Goal: Task Accomplishment & Management: Use online tool/utility

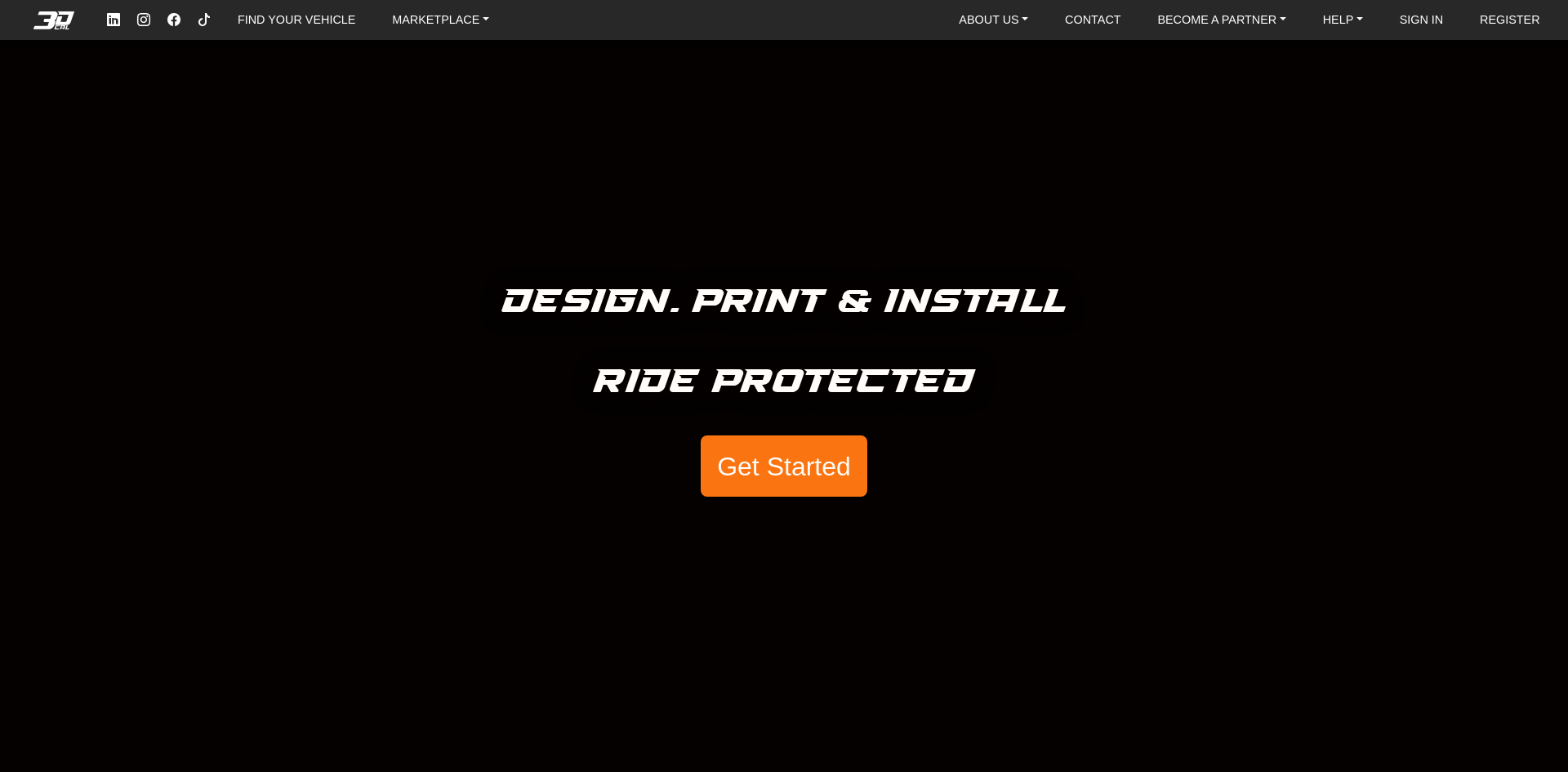
click at [772, 472] on button "Get Started" at bounding box center [784, 466] width 166 height 62
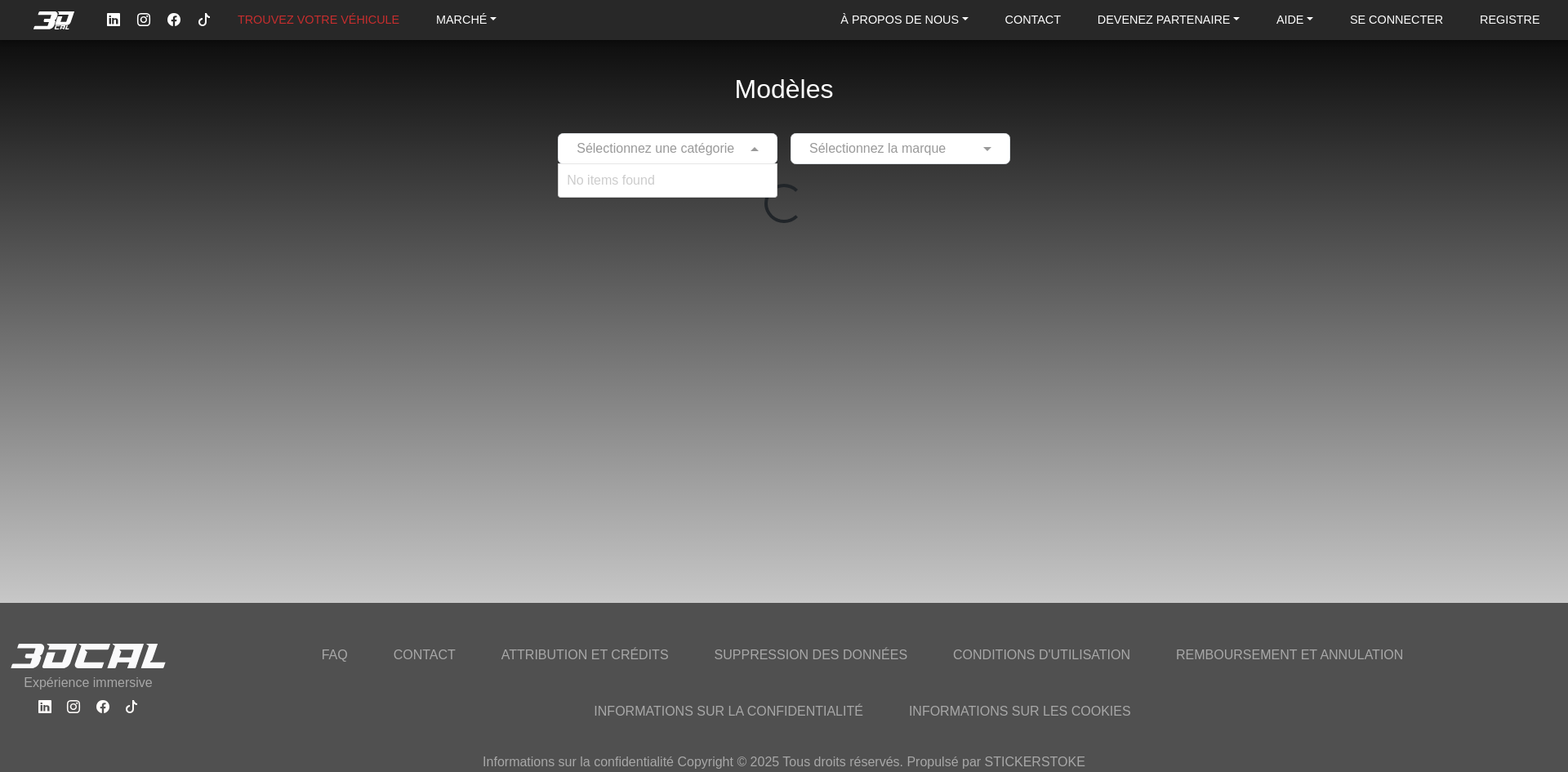
click at [730, 150] on input "text" at bounding box center [651, 149] width 169 height 19
click at [671, 182] on div "No items found" at bounding box center [668, 181] width 218 height 33
click at [1140, 540] on div "Modèles Sélectionnez une catégorie No items found Sélectionnez la marque Charge…" at bounding box center [784, 386] width 1568 height 772
click at [756, 146] on span at bounding box center [756, 149] width 20 height 19
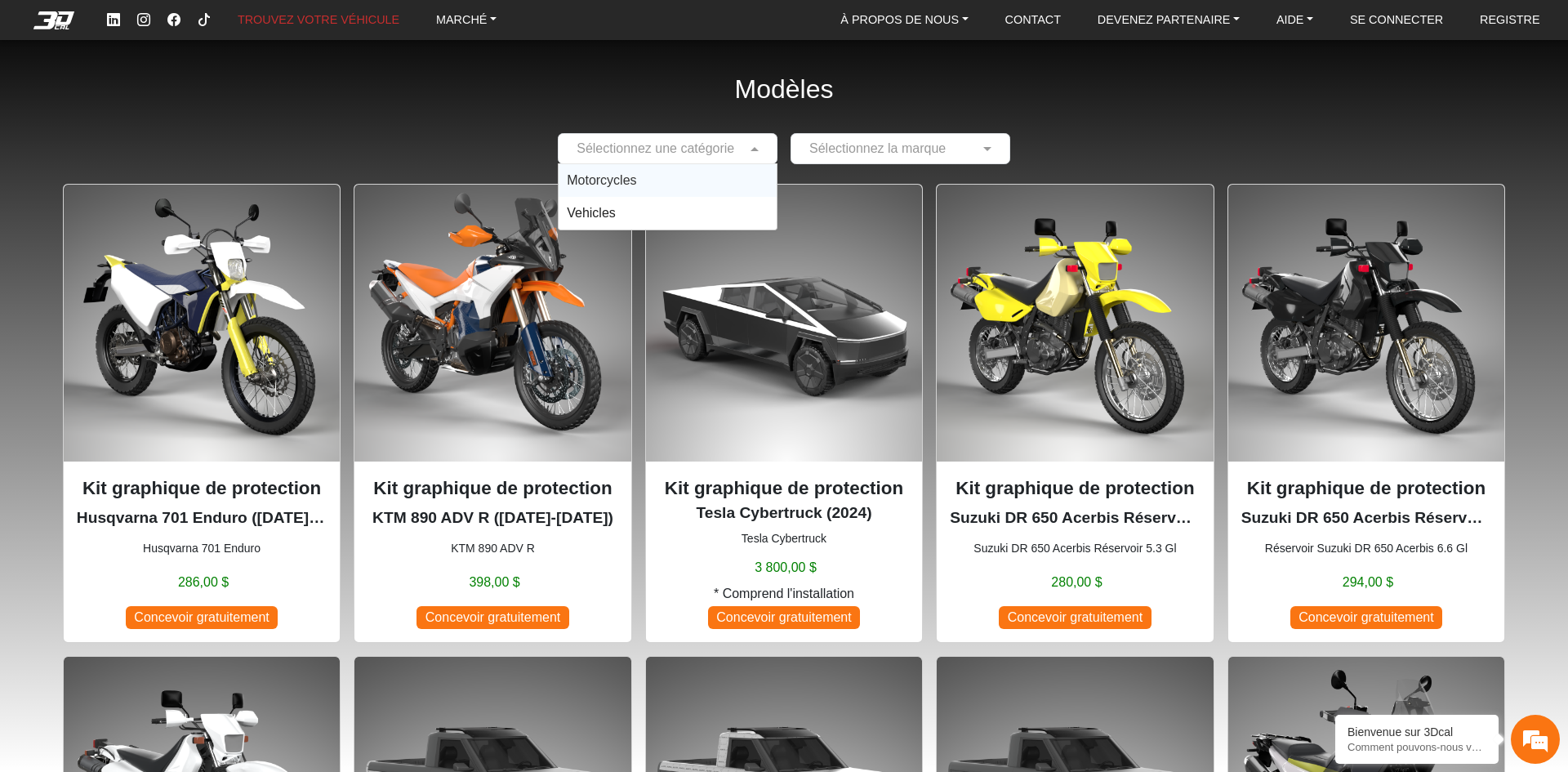
click at [740, 139] on div at bounding box center [668, 148] width 218 height 20
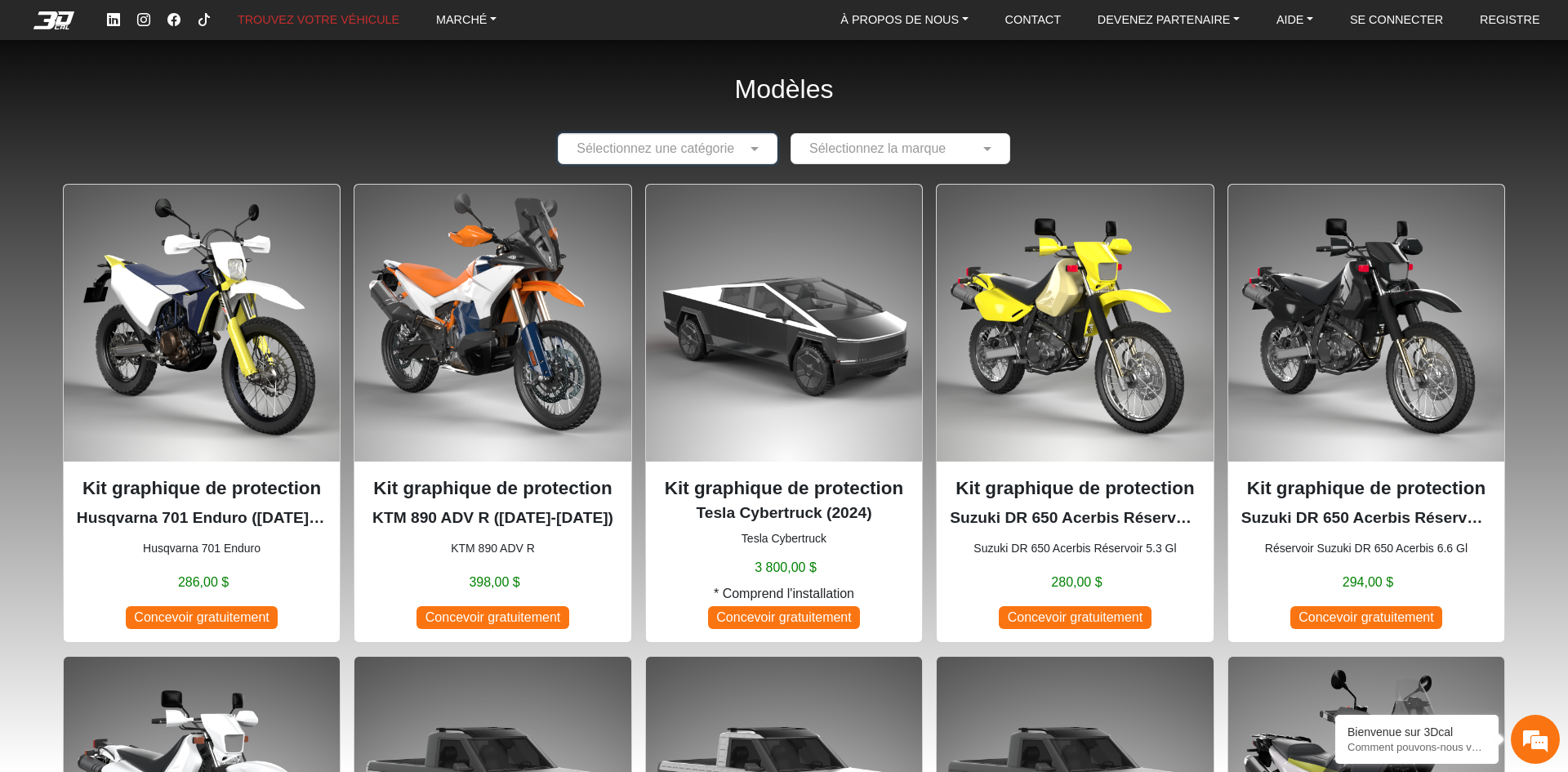
drag, startPoint x: 749, startPoint y: 167, endPoint x: 749, endPoint y: 180, distance: 13.0
click at [753, 139] on div "Sélectionnez une catégorie" at bounding box center [667, 149] width 219 height 31
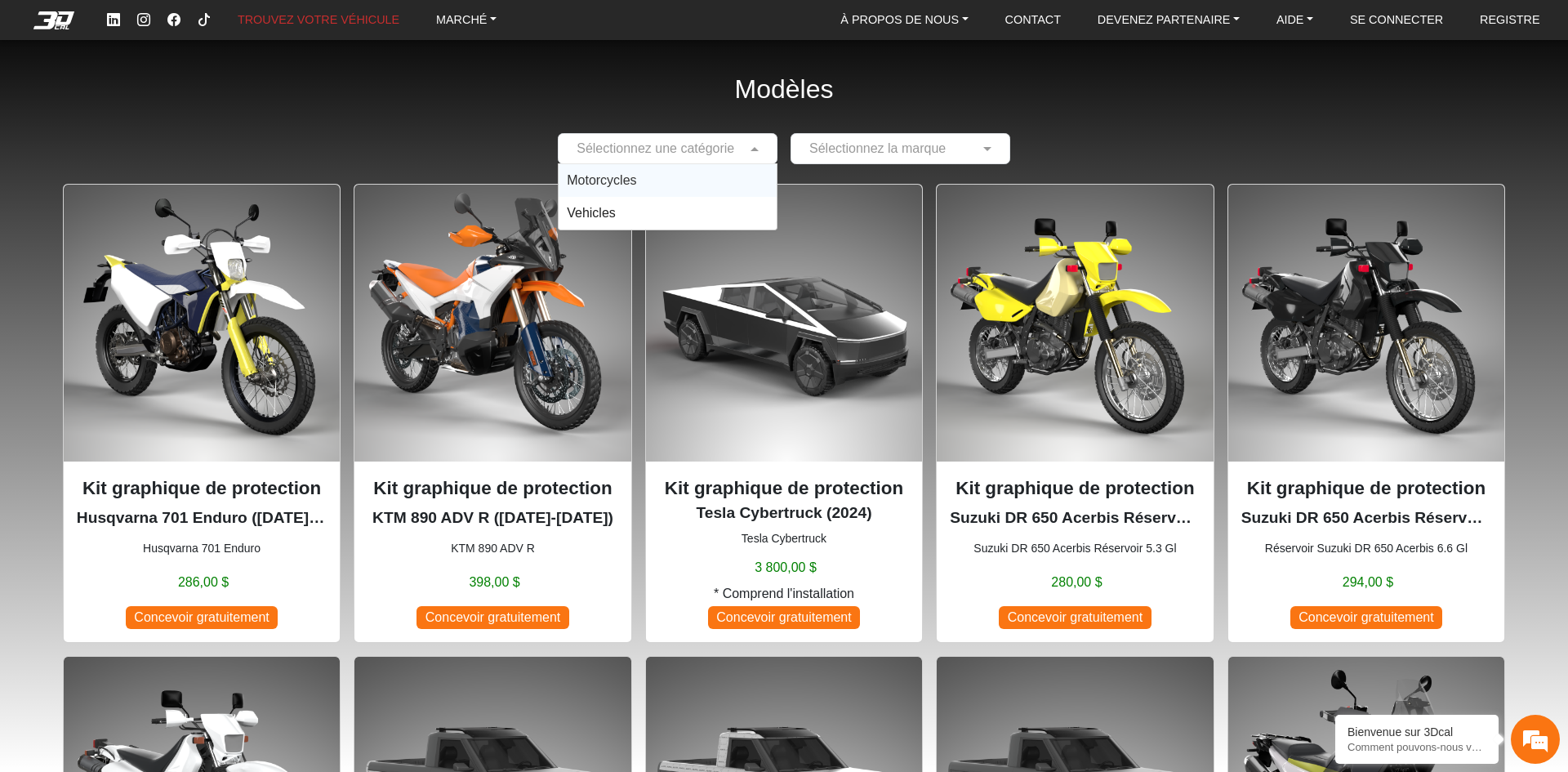
click at [674, 173] on div "Motorcycles" at bounding box center [668, 181] width 218 height 33
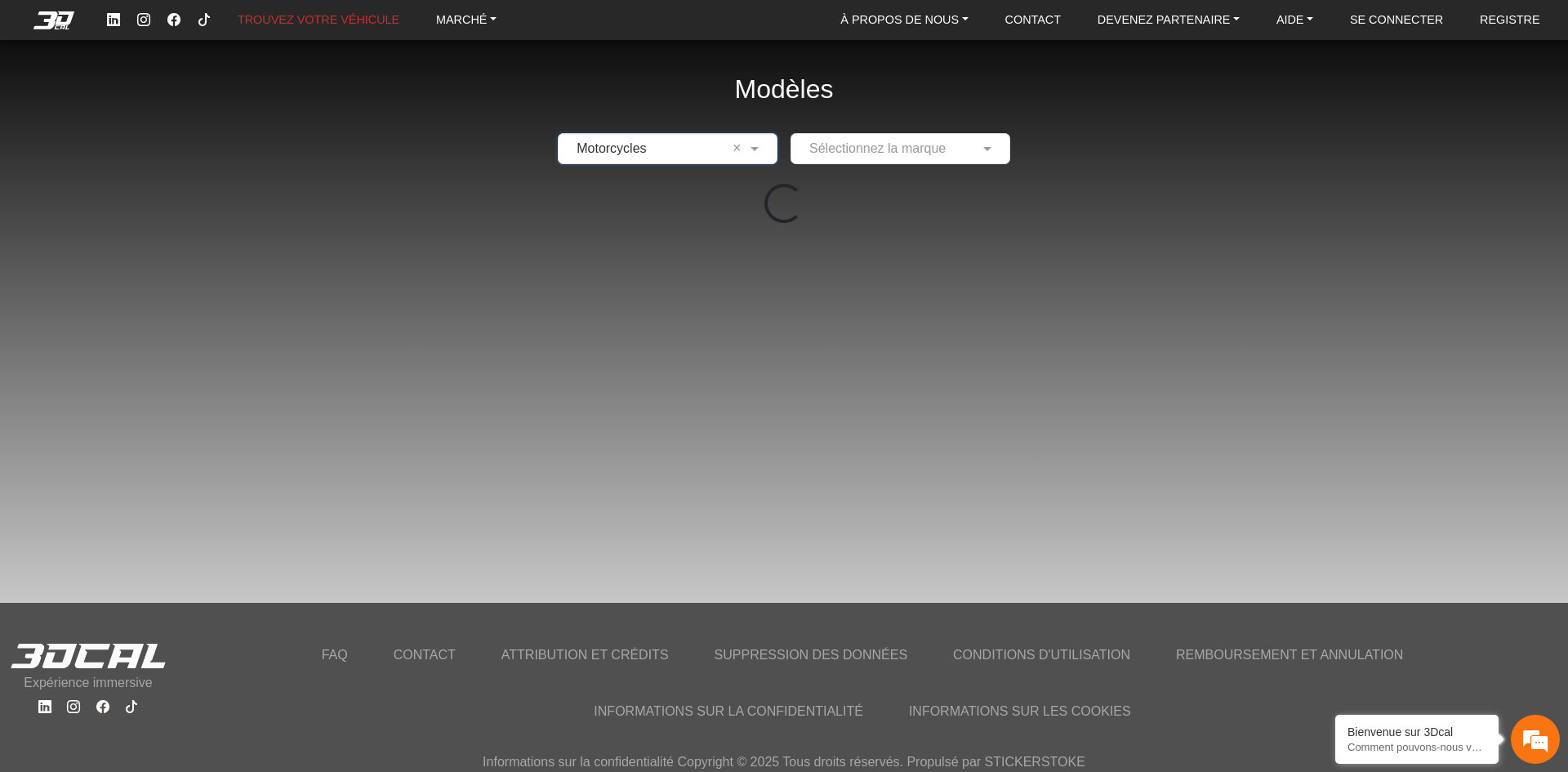
click at [888, 154] on input "text" at bounding box center [884, 149] width 169 height 19
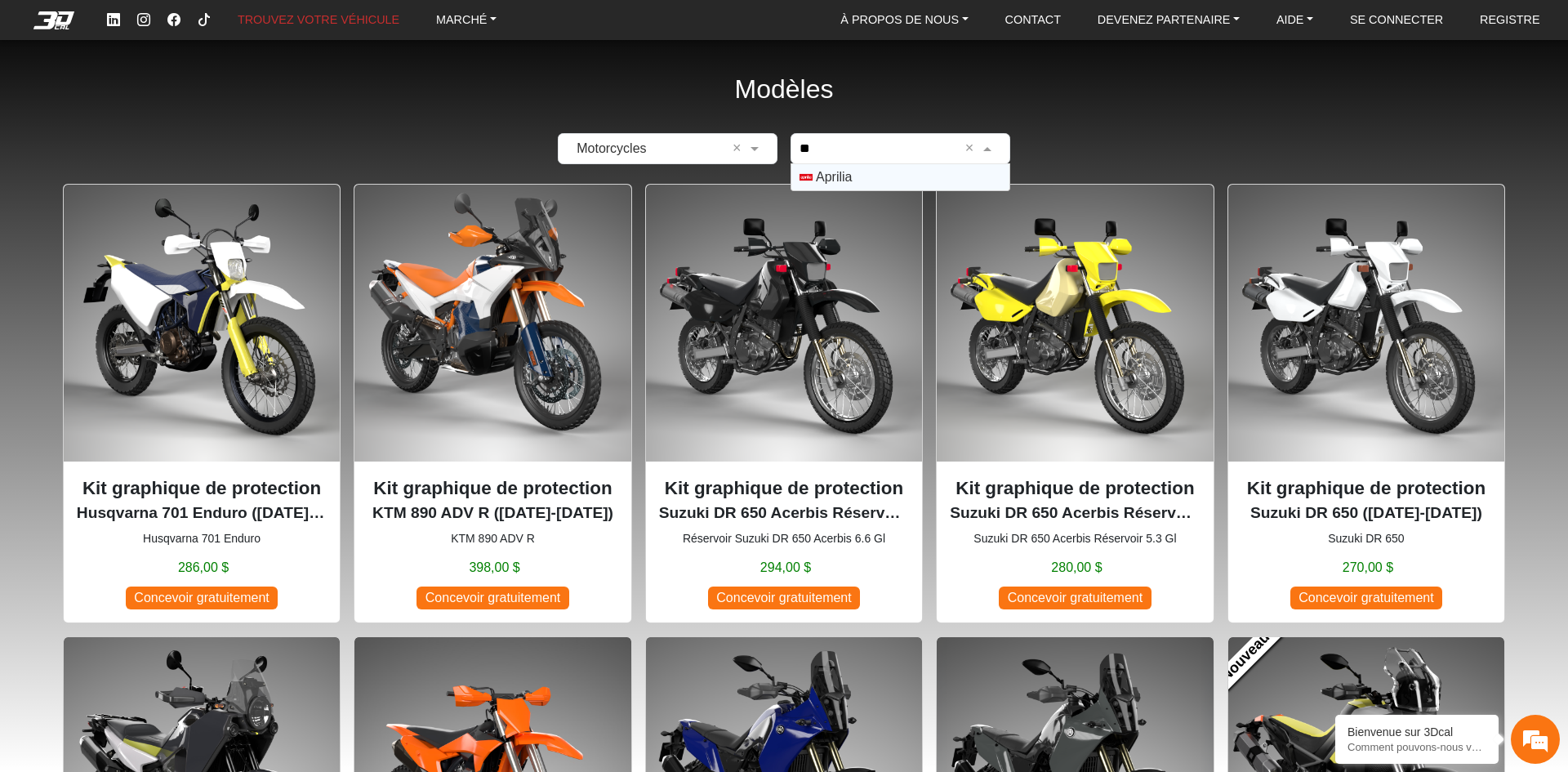
type input "*"
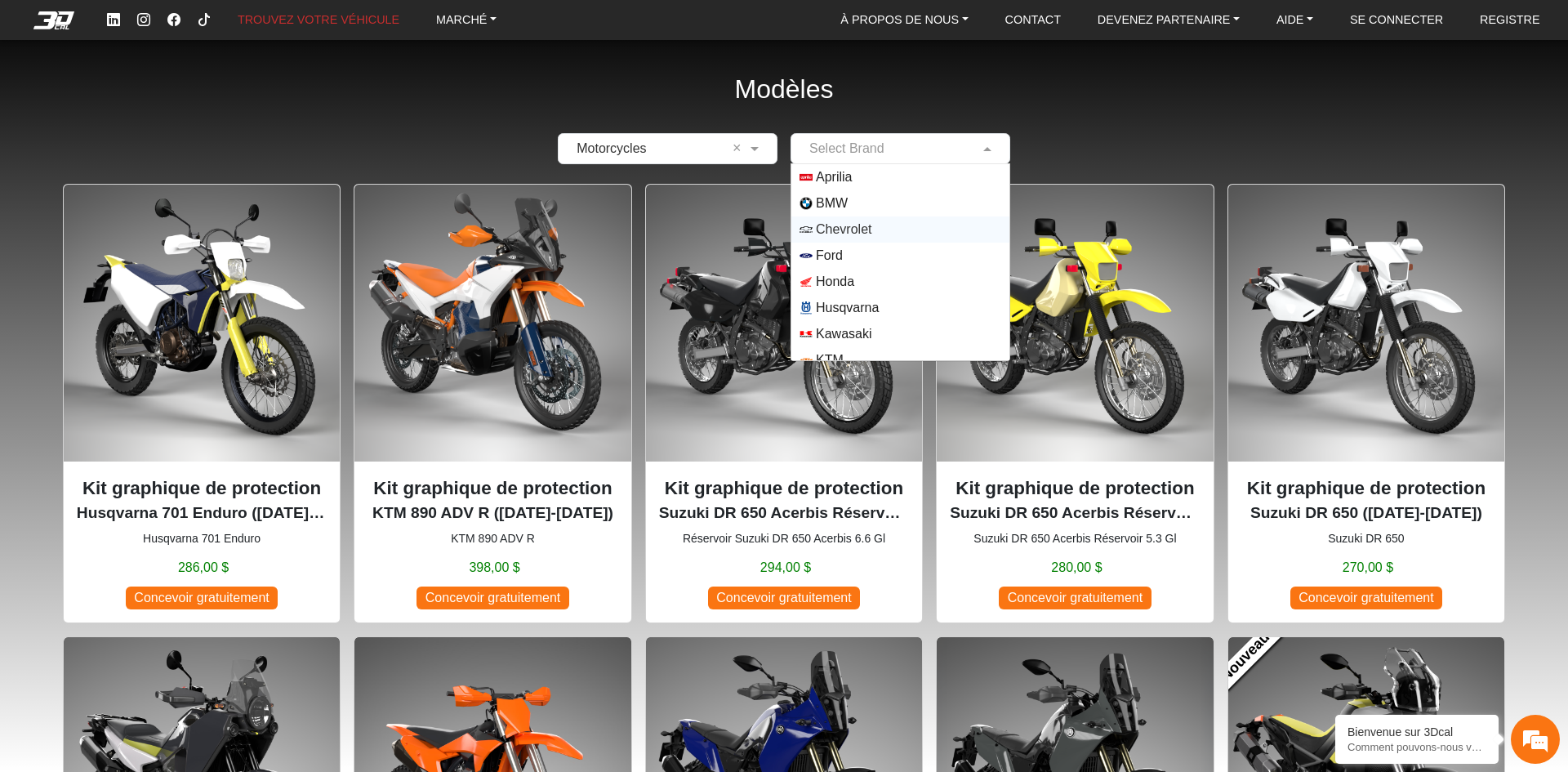
drag, startPoint x: 1264, startPoint y: 140, endPoint x: 1209, endPoint y: 156, distance: 57.3
click at [1209, 156] on div "× Motorcycles × Select Brand Aprilia BMW Chevrolet Ford Honda Husqvarna Kawasak…" at bounding box center [784, 149] width 1464 height 31
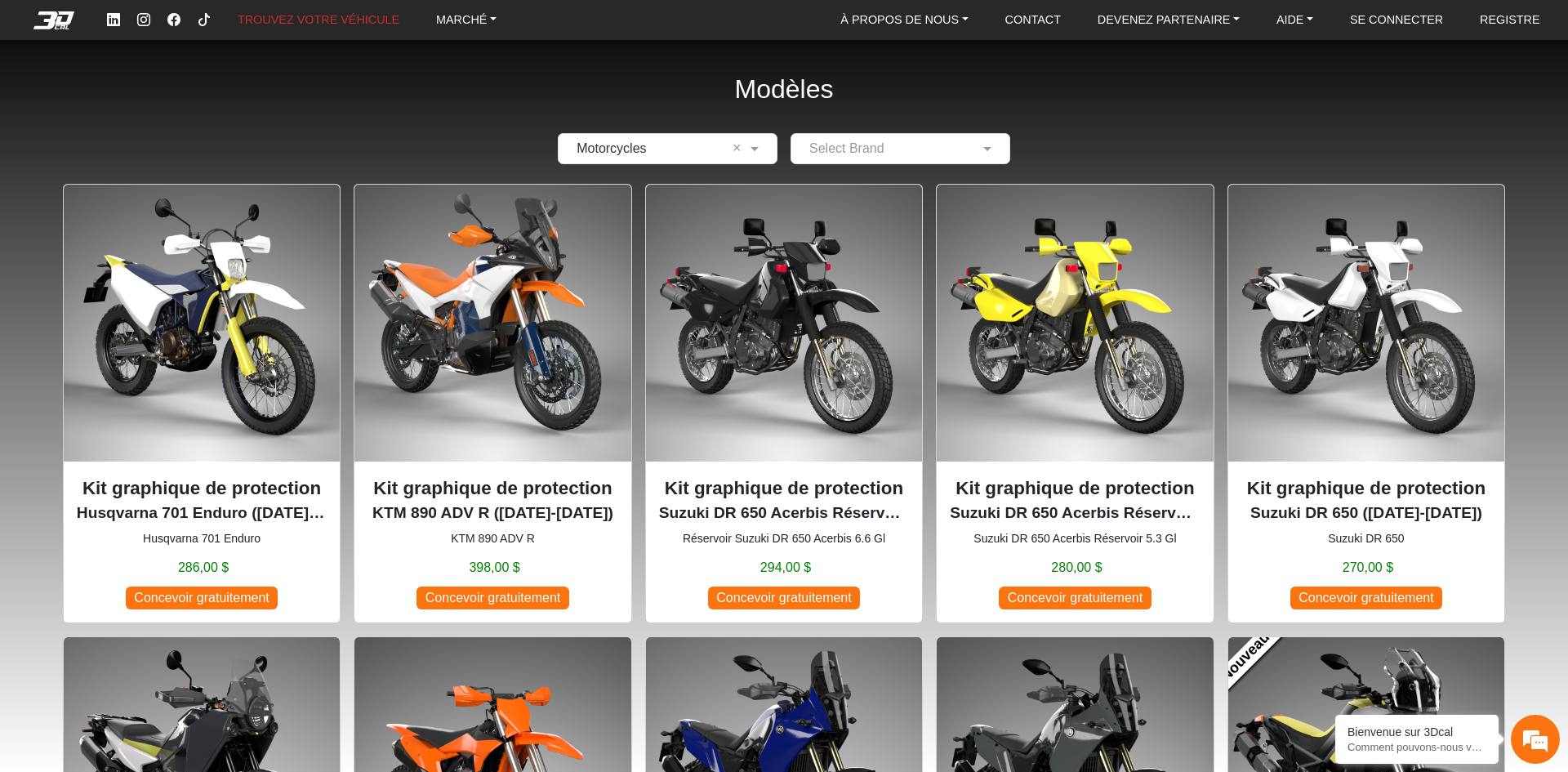
click at [852, 145] on input "text" at bounding box center [884, 149] width 169 height 19
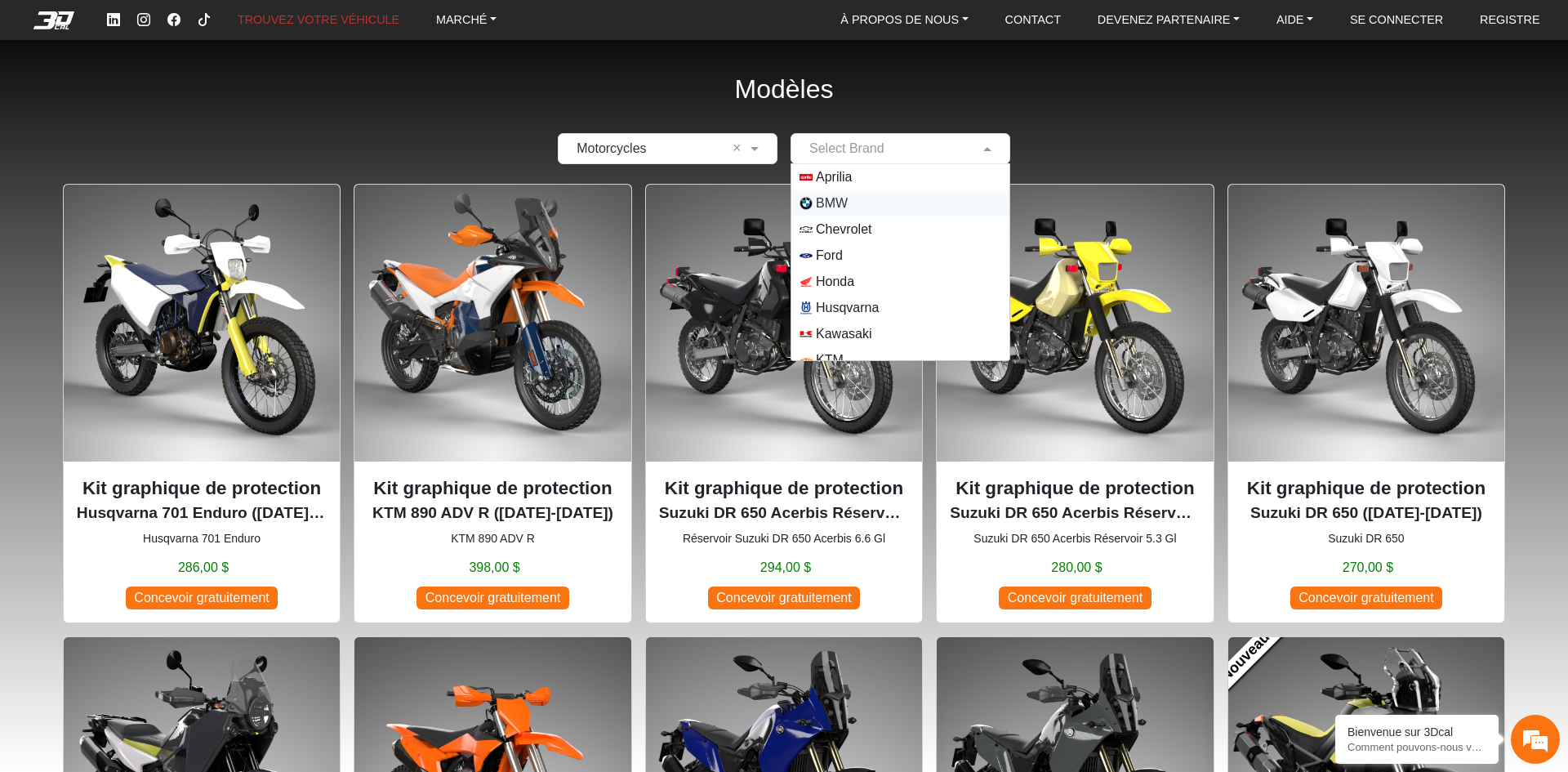
click at [835, 198] on span "BMW" at bounding box center [831, 203] width 32 height 19
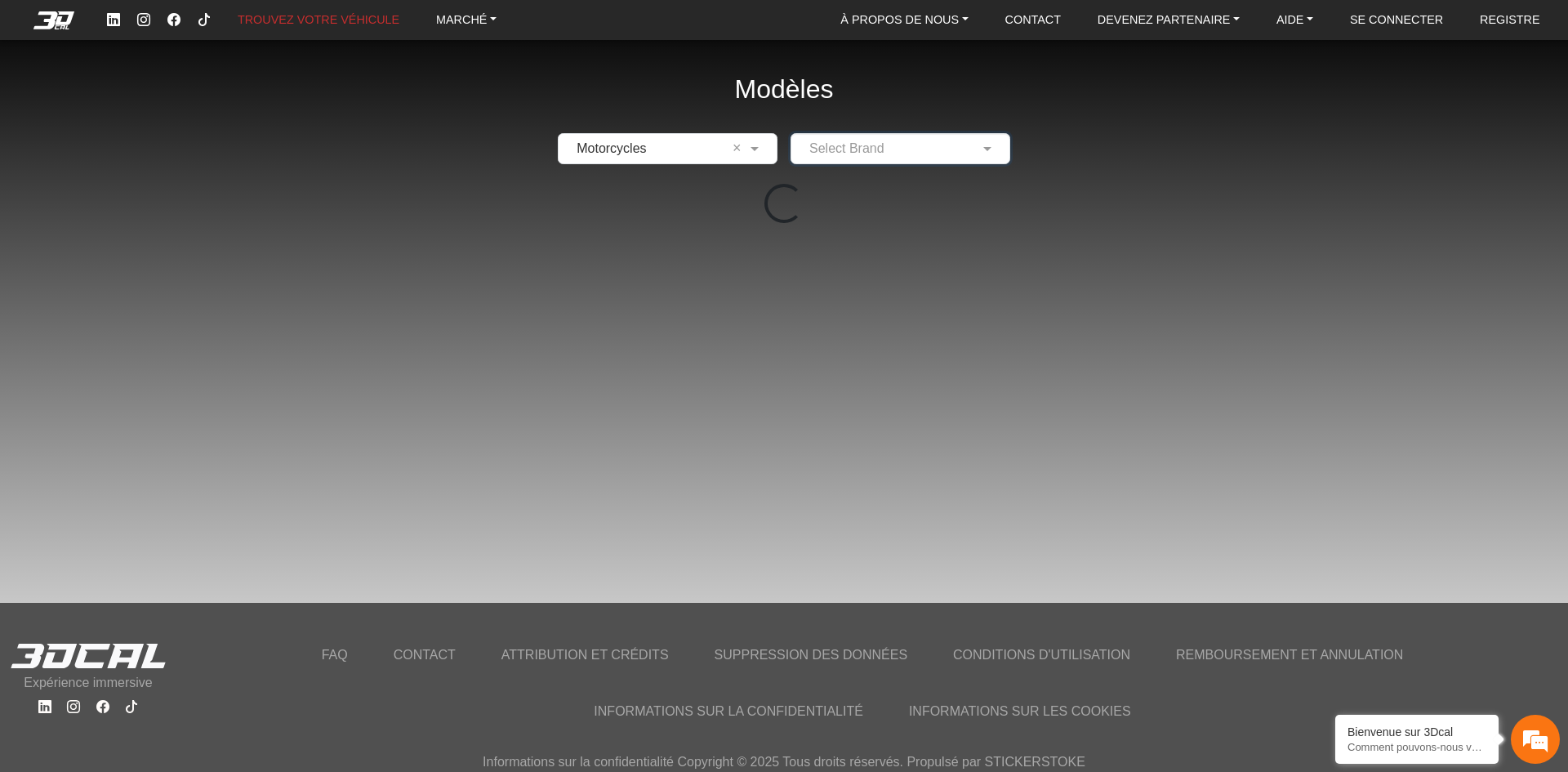
click at [928, 152] on input "text" at bounding box center [884, 149] width 169 height 19
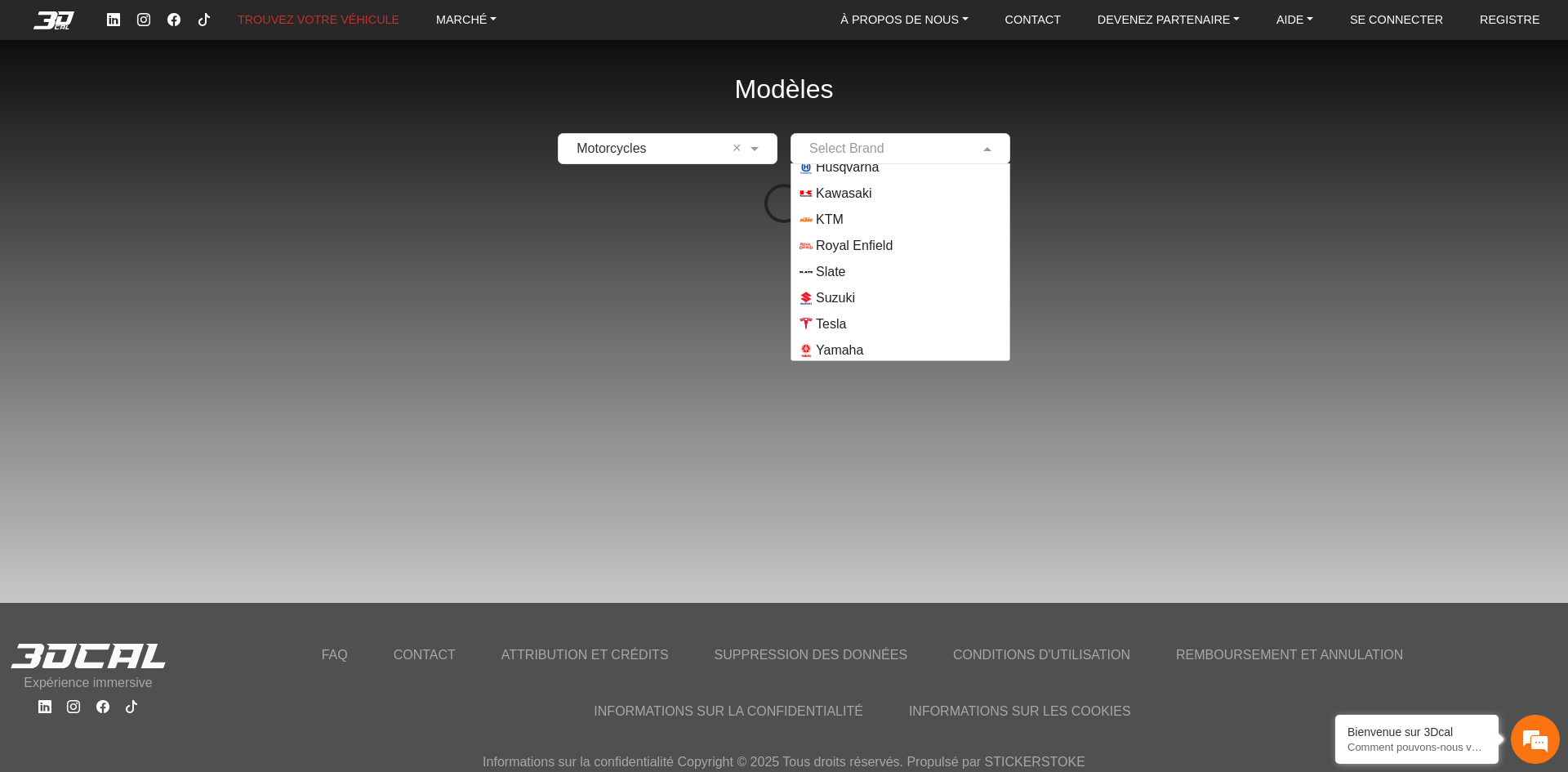
scroll to position [144, 0]
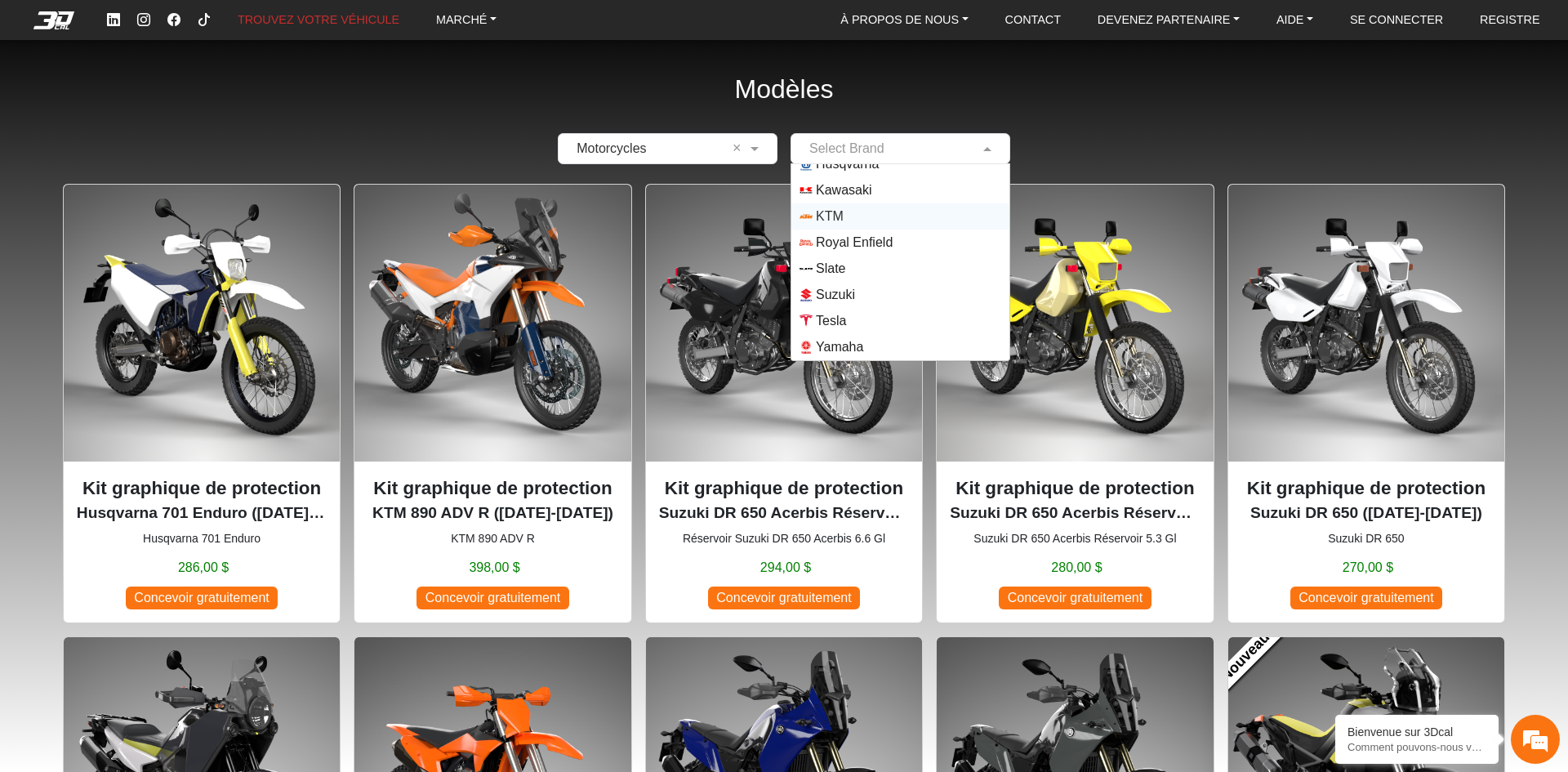
click at [838, 220] on span "KTM" at bounding box center [829, 216] width 28 height 19
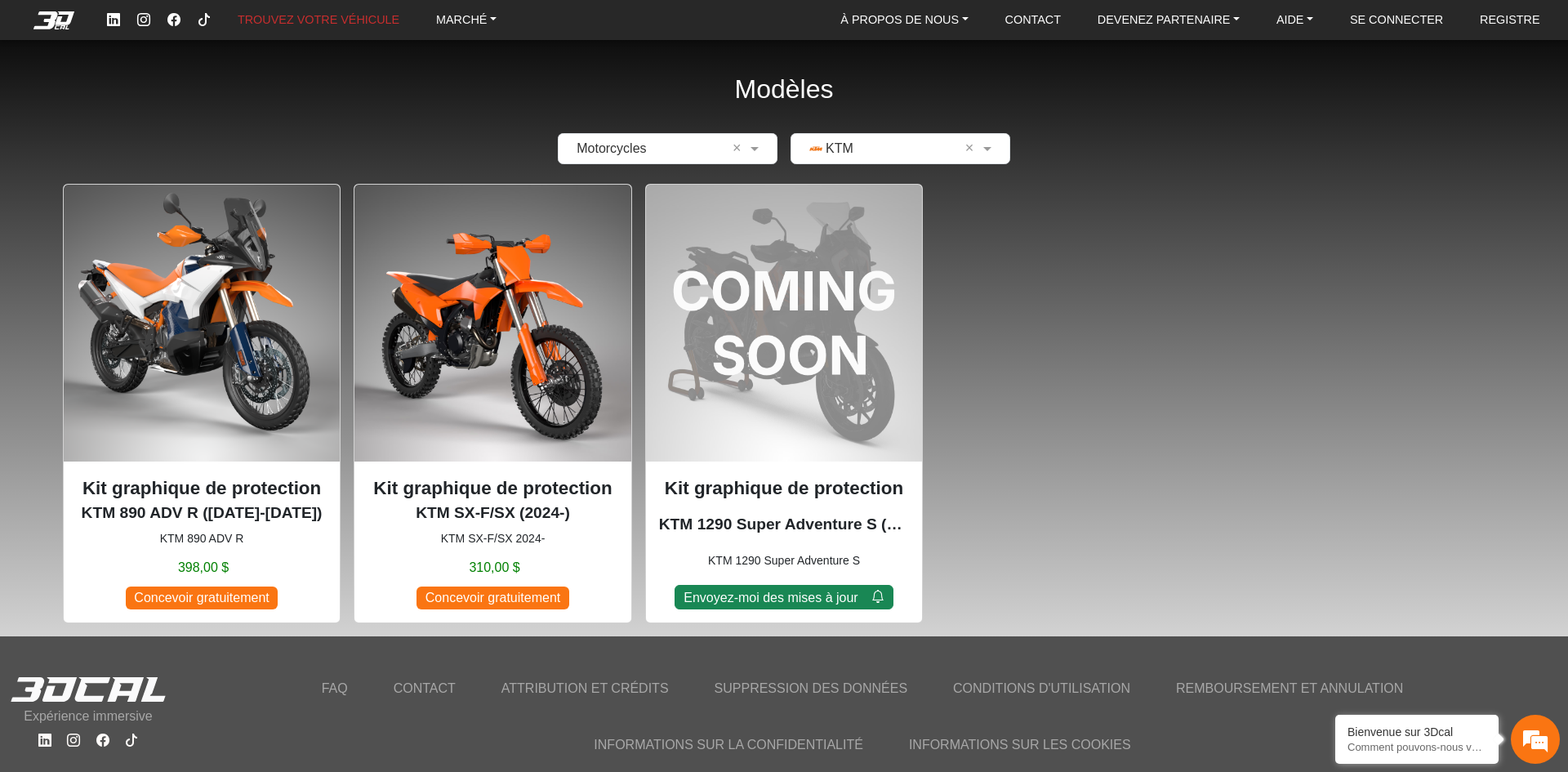
click at [508, 306] on img at bounding box center [493, 323] width 276 height 276
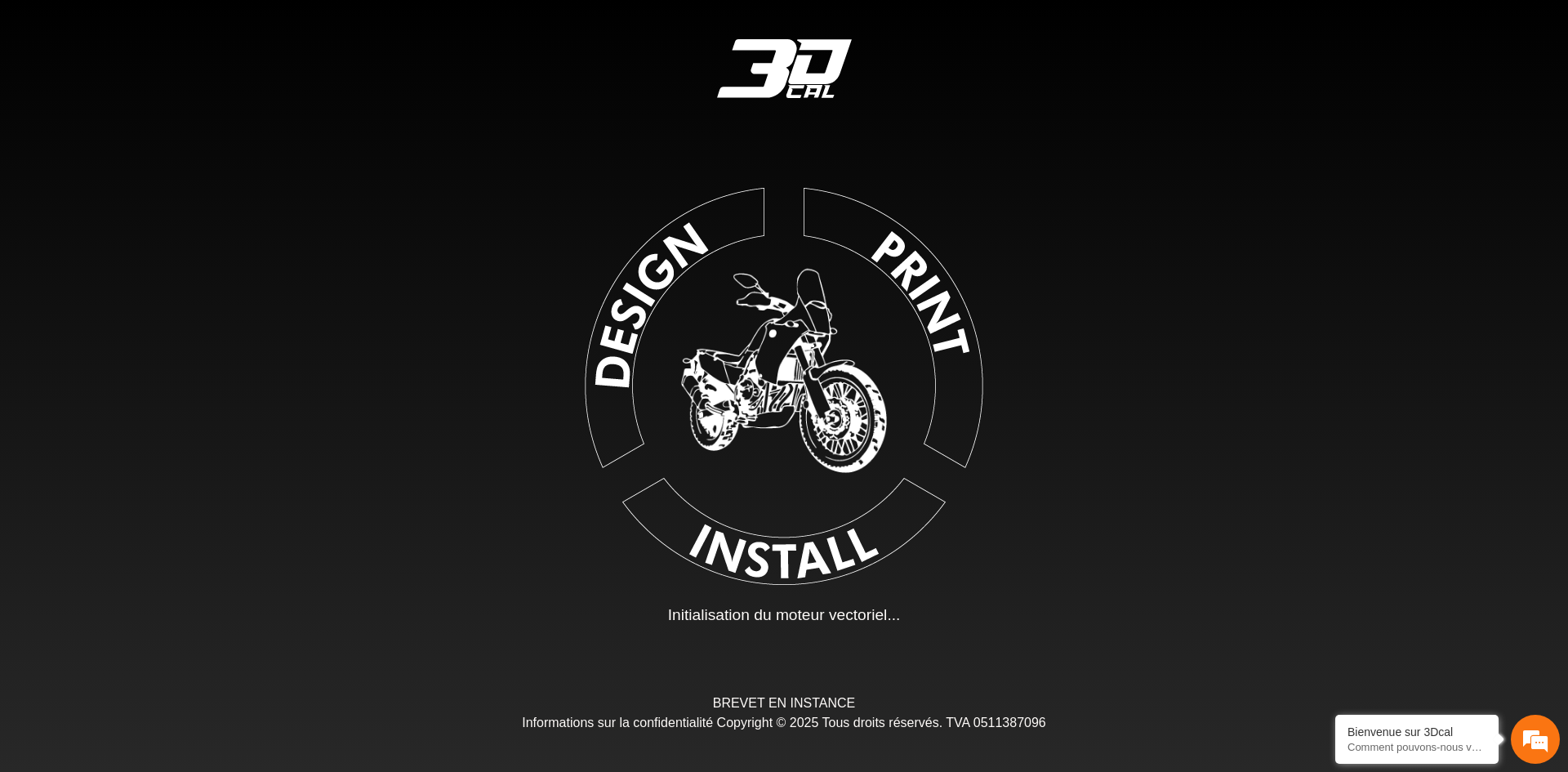
click at [807, 375] on img at bounding box center [784, 382] width 367 height 367
click at [915, 274] on img at bounding box center [784, 383] width 367 height 367
click at [861, 307] on img at bounding box center [784, 383] width 367 height 367
drag, startPoint x: 880, startPoint y: 688, endPoint x: 868, endPoint y: 669, distance: 22.5
click at [874, 676] on div "Chargement... Initialisation du moteur vectoriel... BREVET EN INSTANCE Informat…" at bounding box center [784, 386] width 1568 height 772
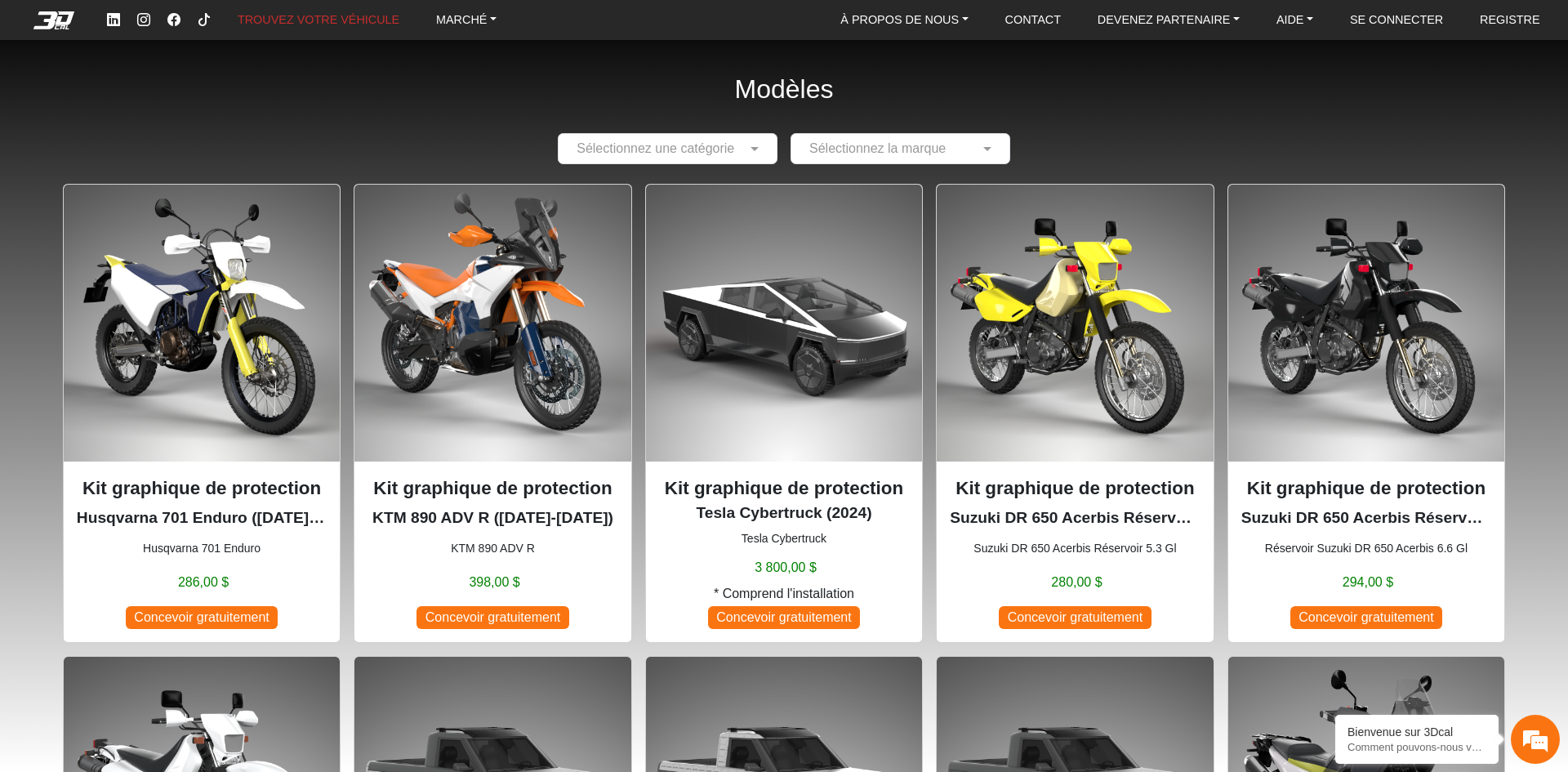
click at [812, 291] on img at bounding box center [784, 323] width 276 height 276
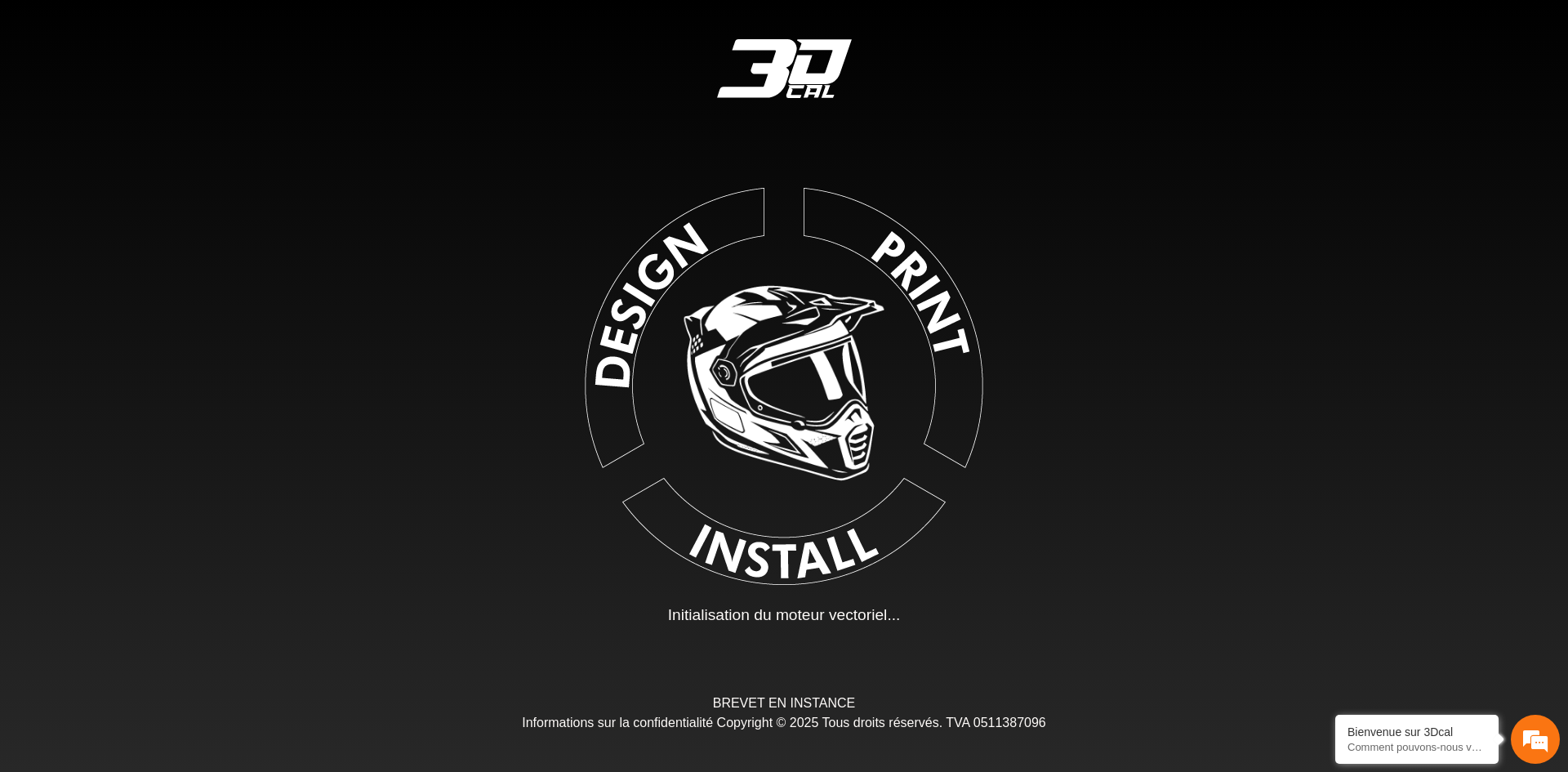
click at [778, 334] on img at bounding box center [784, 383] width 374 height 374
click at [756, 327] on img at bounding box center [784, 383] width 367 height 367
